Goal: Transaction & Acquisition: Book appointment/travel/reservation

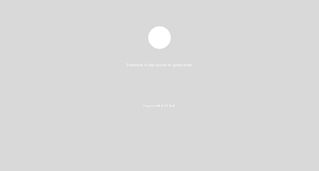
select select "pt"
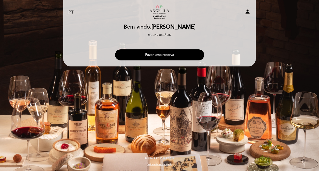
click at [168, 54] on button "Fazer uma reserva" at bounding box center [159, 54] width 89 height 11
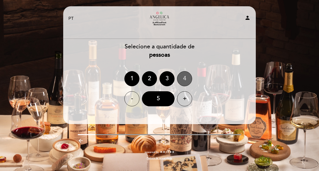
click at [187, 79] on div "4" at bounding box center [184, 78] width 15 height 15
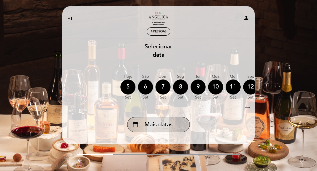
click at [156, 128] on span "Mais datas" at bounding box center [159, 125] width 28 height 8
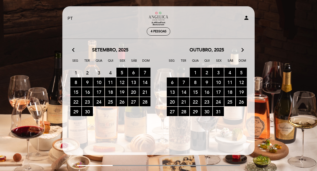
click at [242, 51] on icon "arrow_forward_ios" at bounding box center [243, 50] width 5 height 7
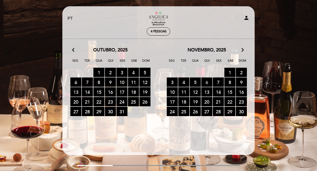
click at [208, 81] on span "6 RESERVAS DISPONÍVEIS" at bounding box center [207, 81] width 11 height 9
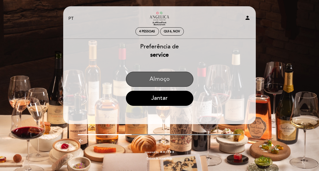
click at [169, 78] on button "Almoço" at bounding box center [159, 79] width 67 height 15
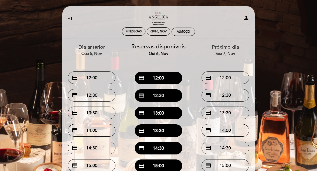
click at [169, 96] on button "credit_card 12:30" at bounding box center [159, 95] width 48 height 13
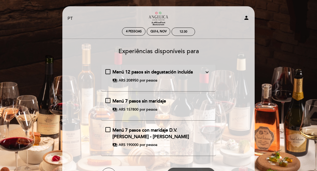
click at [136, 71] on span "Menú 12 pasos sin degustación incluída" at bounding box center [153, 72] width 80 height 6
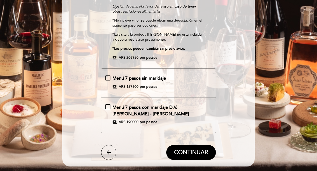
scroll to position [110, 0]
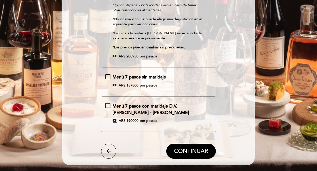
click at [134, 110] on span "Menú 7 pasos con maridaje D.V. [PERSON_NAME] - [PERSON_NAME]" at bounding box center [151, 109] width 77 height 12
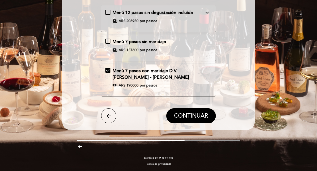
scroll to position [24, 0]
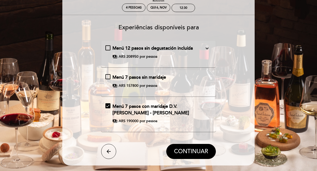
click at [148, 109] on div "Menú 7 pasos con maridaje D.V. [PERSON_NAME] - [PERSON_NAME]" at bounding box center [159, 109] width 92 height 13
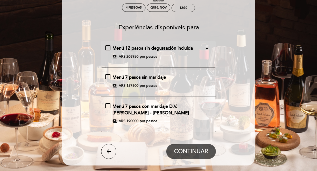
click at [142, 120] on span "por pessoa" at bounding box center [149, 121] width 18 height 5
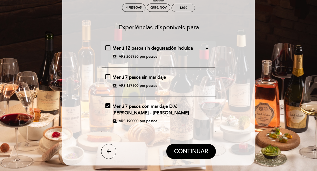
click at [132, 121] on span "ARS 190000" at bounding box center [129, 121] width 20 height 5
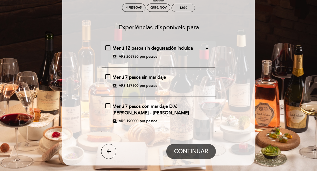
click at [176, 107] on span "Menú 7 pasos con maridaje D.V. [PERSON_NAME] - [PERSON_NAME]" at bounding box center [151, 110] width 77 height 12
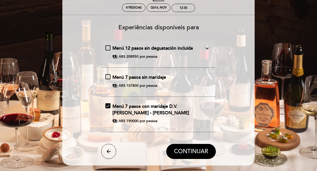
click at [209, 48] on icon "expand_more" at bounding box center [207, 48] width 6 height 6
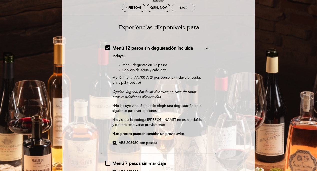
click at [208, 48] on icon "expand_less" at bounding box center [207, 48] width 6 height 6
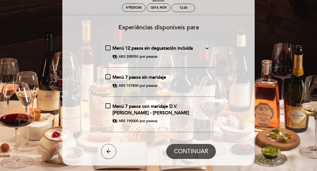
click at [142, 108] on span "Menú 7 pasos con maridaje D.V. [PERSON_NAME] - [PERSON_NAME]" at bounding box center [151, 110] width 77 height 12
